Goal: Information Seeking & Learning: Learn about a topic

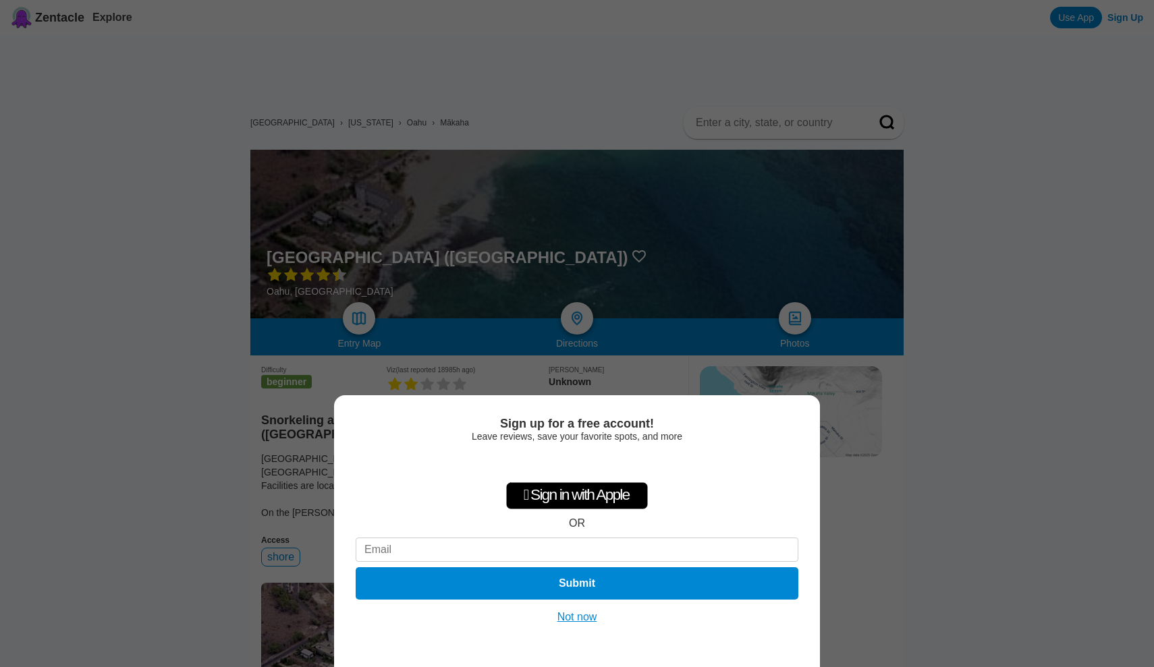
click at [581, 619] on button "Not now" at bounding box center [577, 617] width 48 height 13
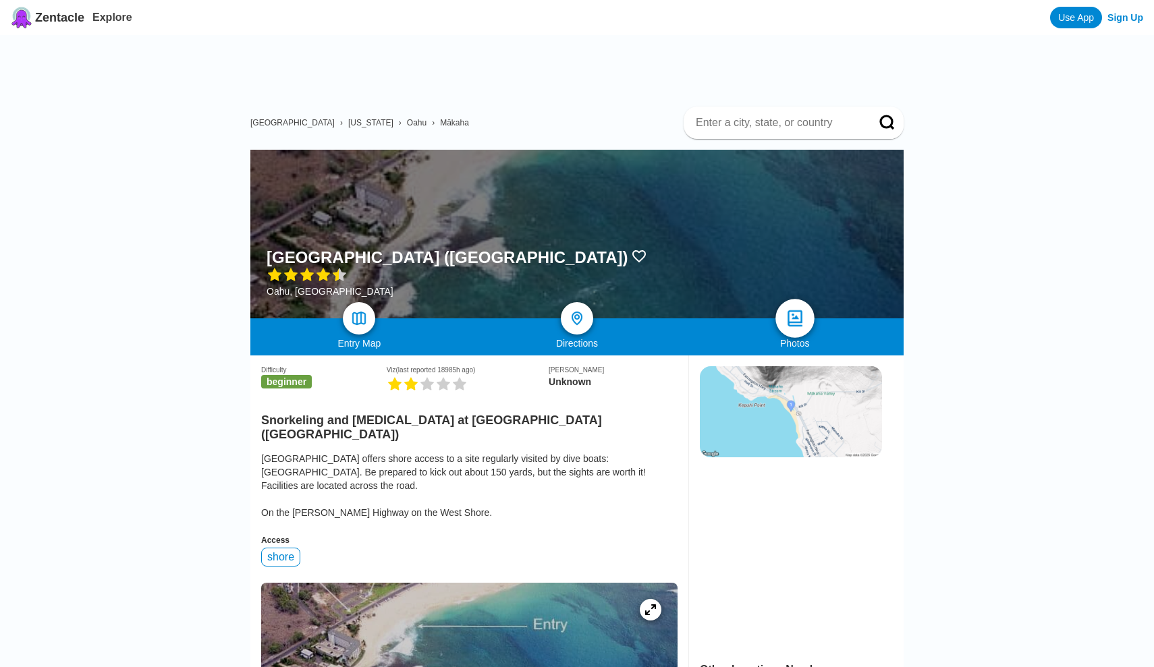
click at [794, 310] on img at bounding box center [795, 319] width 20 height 20
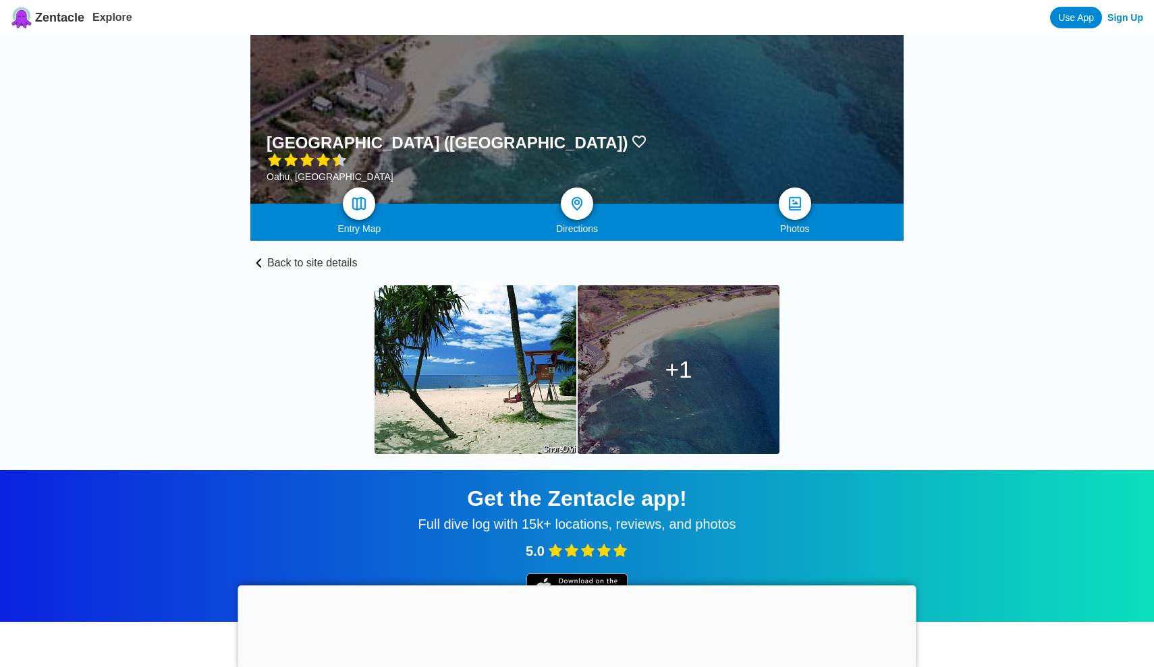
click at [677, 372] on div "1" at bounding box center [678, 369] width 27 height 27
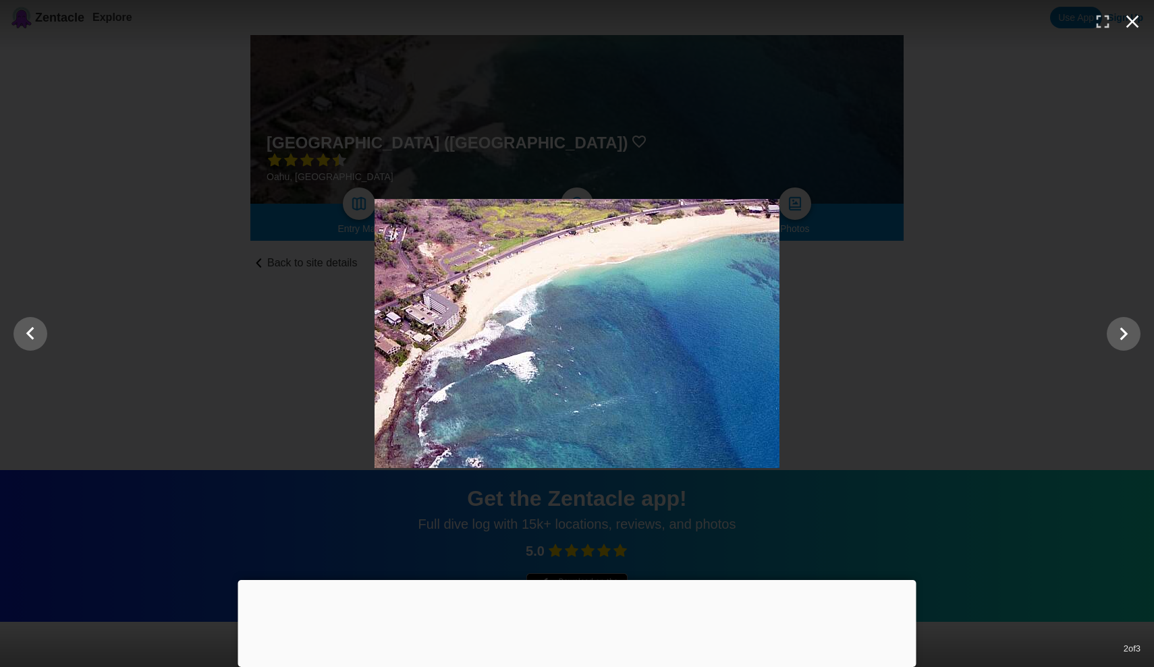
click at [1134, 23] on icon "button" at bounding box center [1132, 22] width 13 height 13
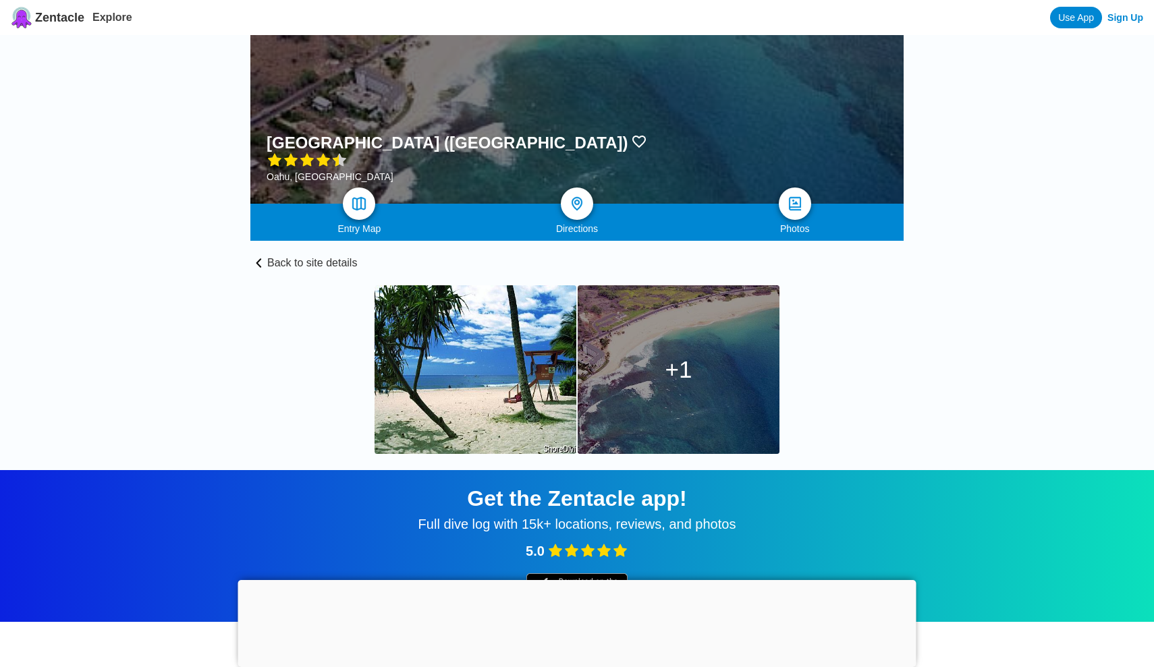
click at [603, 124] on div at bounding box center [576, 119] width 653 height 169
click at [279, 258] on link "Back to site details" at bounding box center [576, 255] width 653 height 28
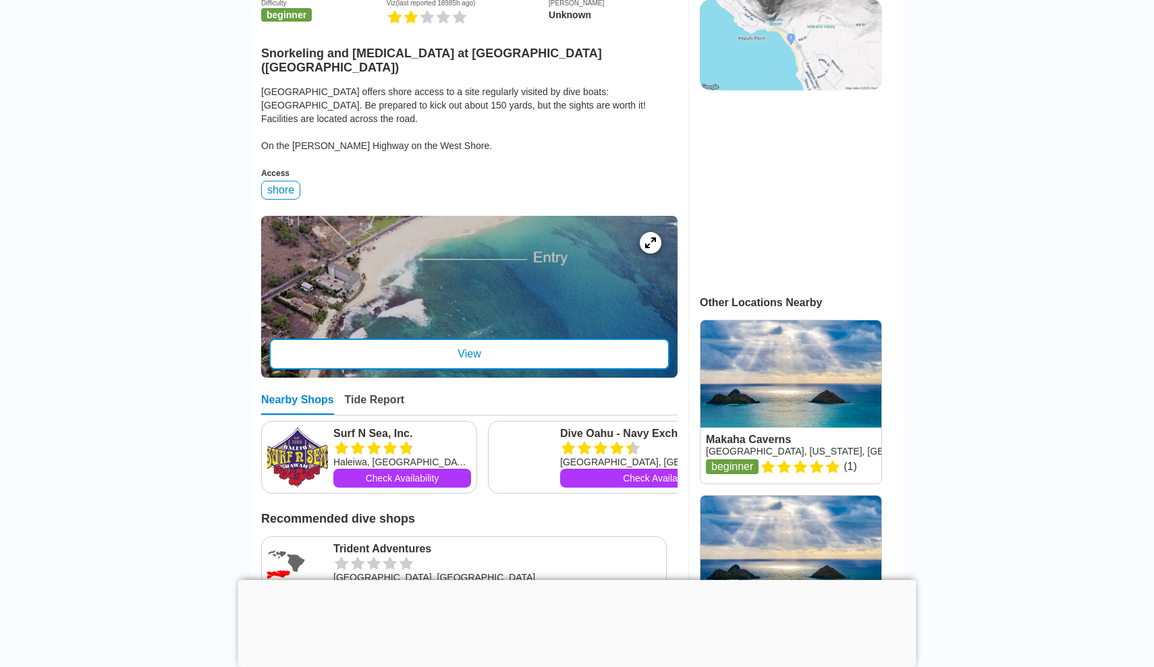
scroll to position [368, 0]
click at [650, 235] on icon at bounding box center [650, 241] width 13 height 13
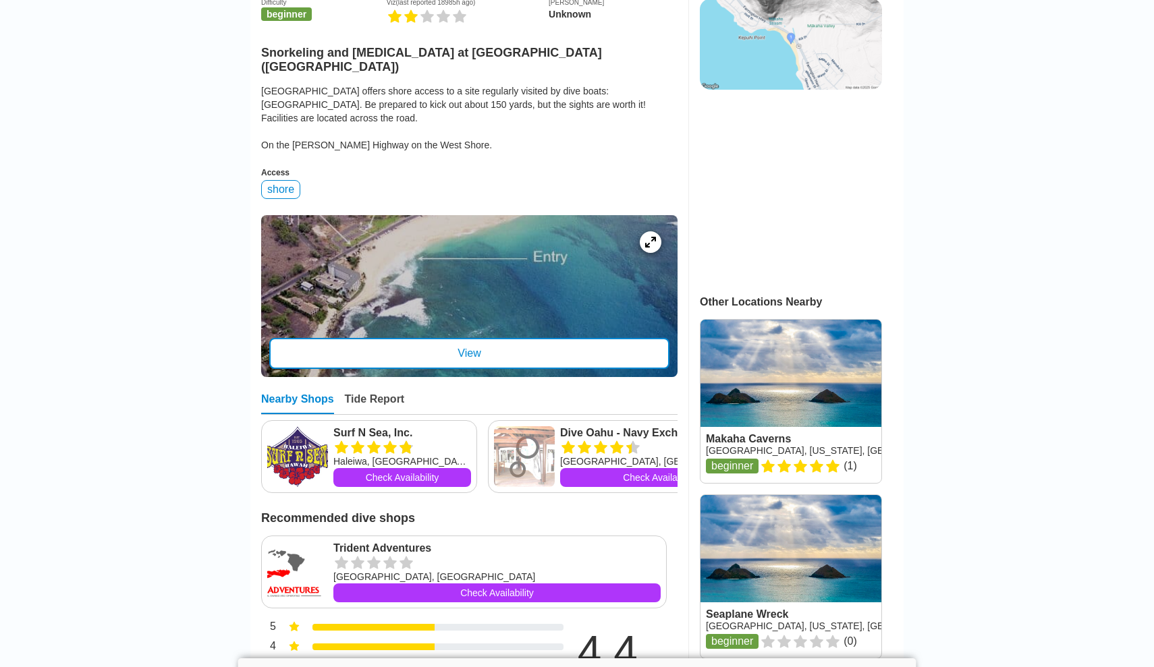
scroll to position [368, 0]
